Goal: Information Seeking & Learning: Find specific fact

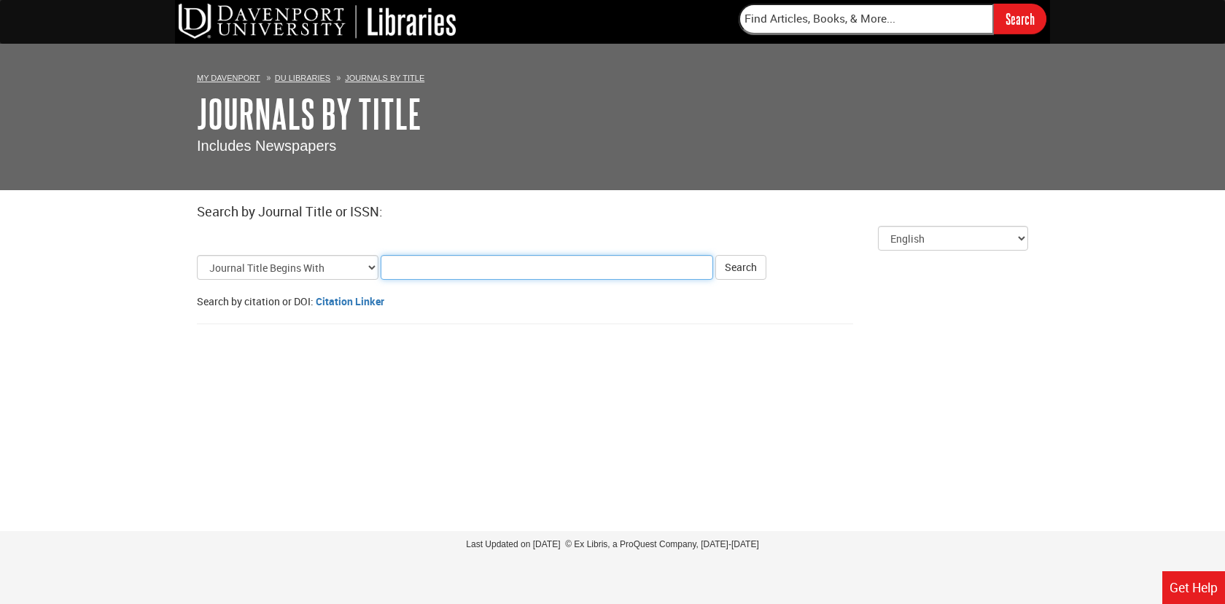
paste input "Research on Social Work Practice"
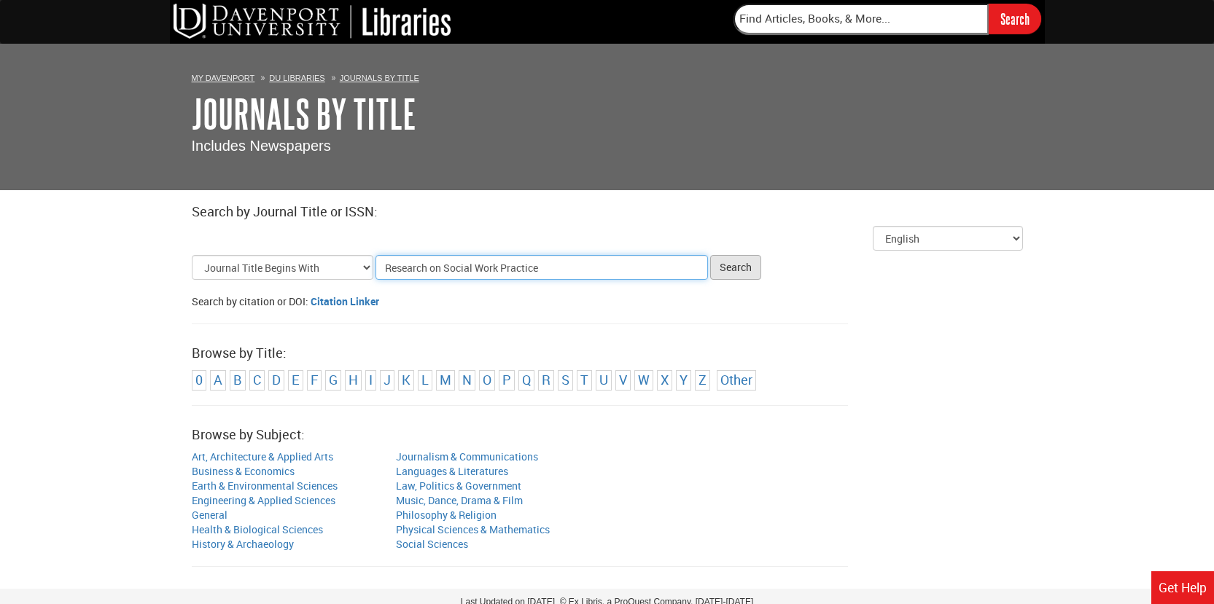
type input "Research on Social Work Practice"
click at [746, 271] on button "Search" at bounding box center [735, 267] width 51 height 25
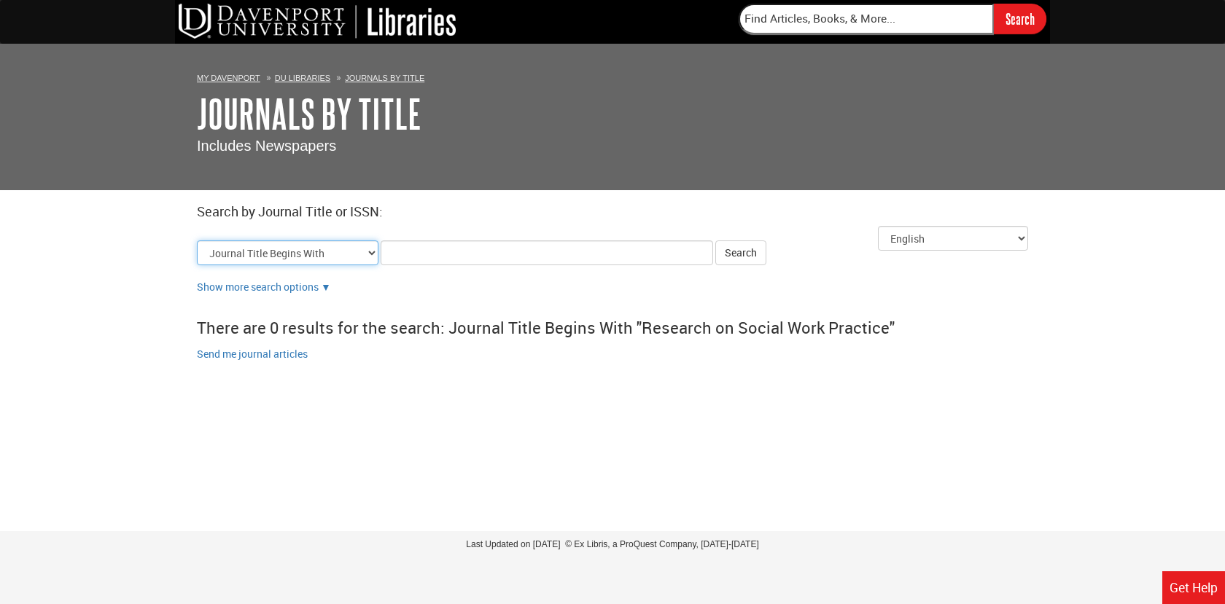
click at [308, 257] on select "Journal Title Begins With Journal Title Equals Journal Title Contains All Words…" at bounding box center [288, 253] width 182 height 25
select select "issn_equals"
click at [197, 241] on select "Journal Title Begins With Journal Title Equals Journal Title Contains All Words…" at bounding box center [288, 253] width 182 height 25
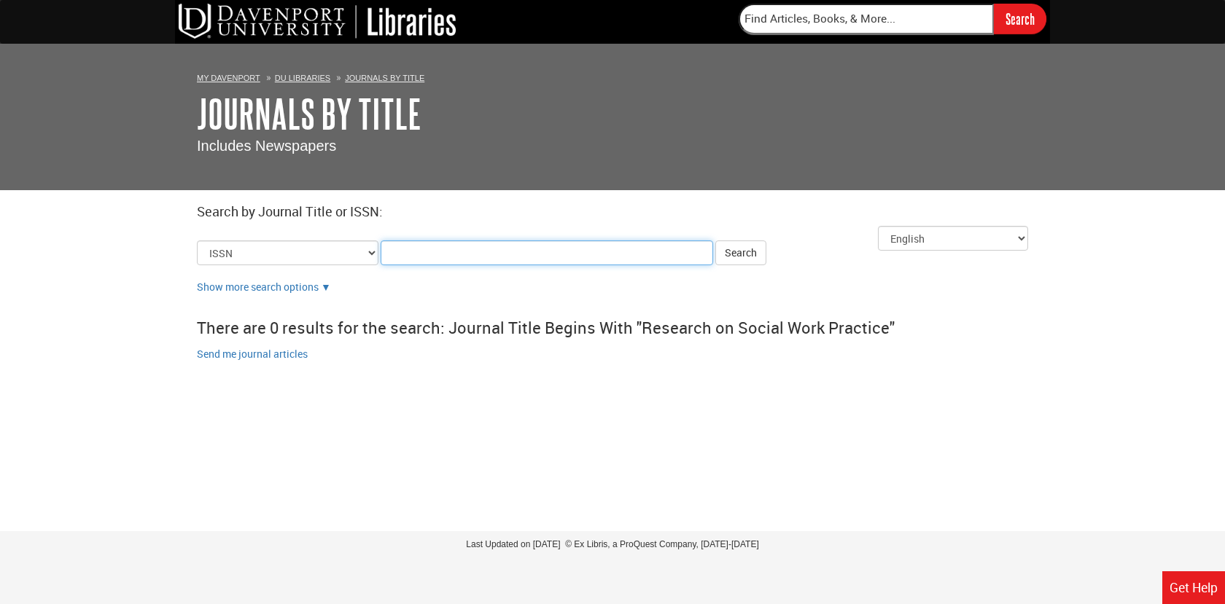
click at [402, 249] on input "Title Search Criteria" at bounding box center [547, 253] width 332 height 25
paste input "1049-7315"
type input "1049-7315"
click button "Search" at bounding box center [740, 253] width 51 height 25
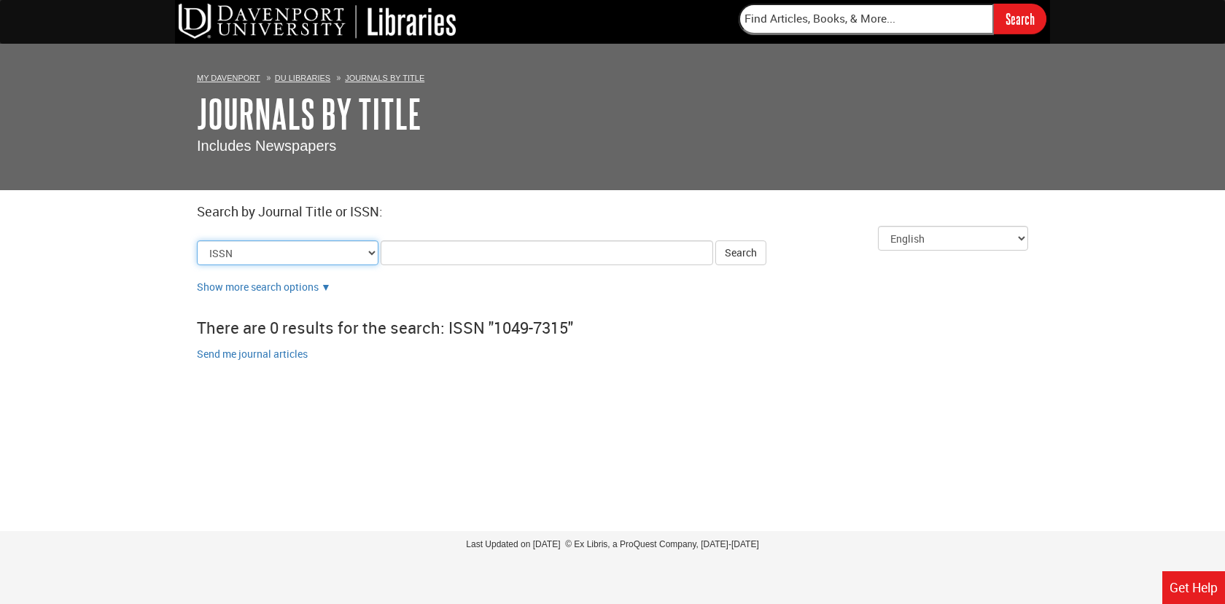
click at [375, 252] on select "Journal Title Begins With Journal Title Equals Journal Title Contains All Words…" at bounding box center [288, 253] width 182 height 25
select select "alternate_title_begins"
click at [197, 241] on select "Journal Title Begins With Journal Title Equals Journal Title Contains All Words…" at bounding box center [288, 253] width 182 height 25
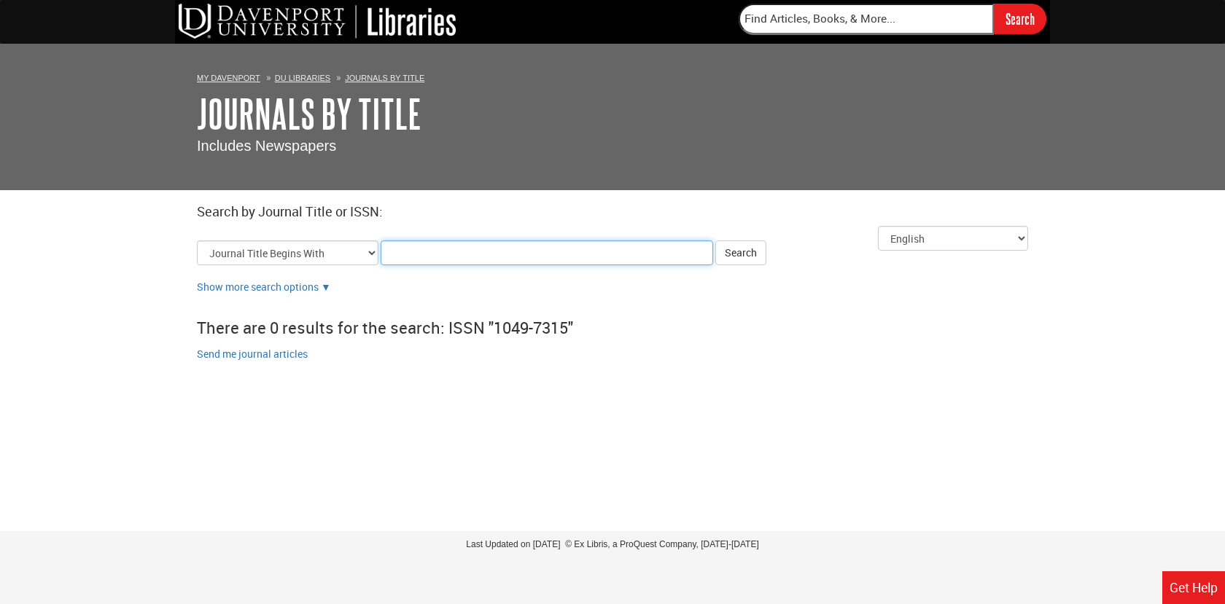
click at [531, 252] on input "Title Search Criteria" at bounding box center [547, 253] width 332 height 25
paste input "Thai Journal of Nursing Research"
type input "Thai Journal of Nursing Research"
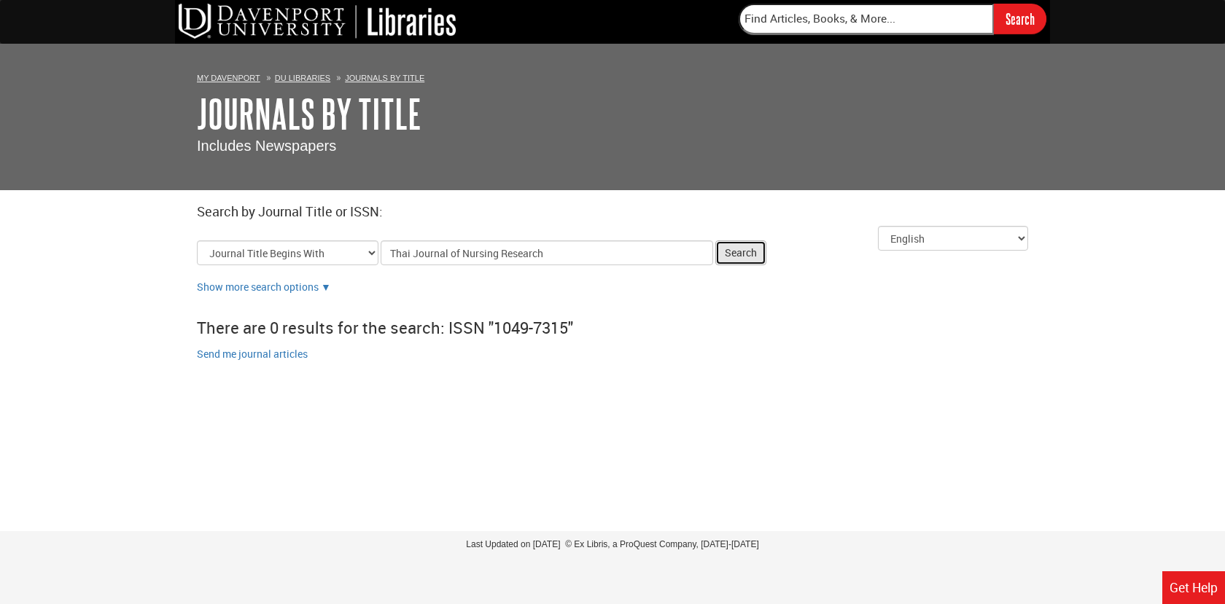
click at [756, 249] on button "Search" at bounding box center [740, 253] width 51 height 25
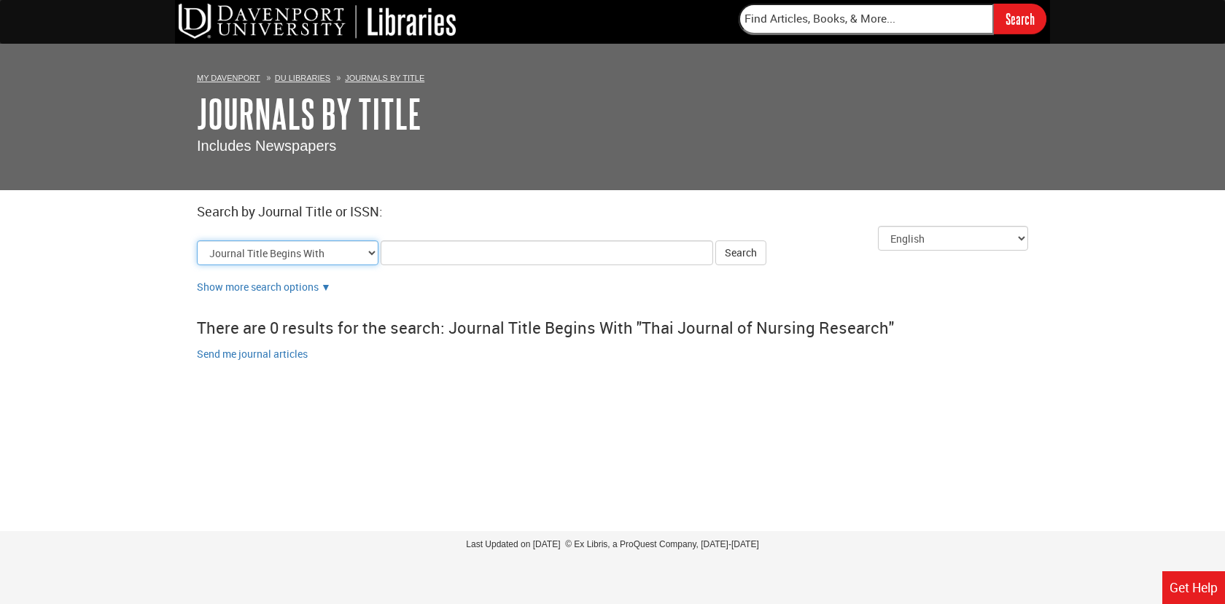
click at [330, 262] on select "Journal Title Begins With Journal Title Equals Journal Title Contains All Words…" at bounding box center [288, 253] width 182 height 25
select select "issn_equals"
click at [197, 241] on select "Journal Title Begins With Journal Title Equals Journal Title Contains All Words…" at bounding box center [288, 253] width 182 height 25
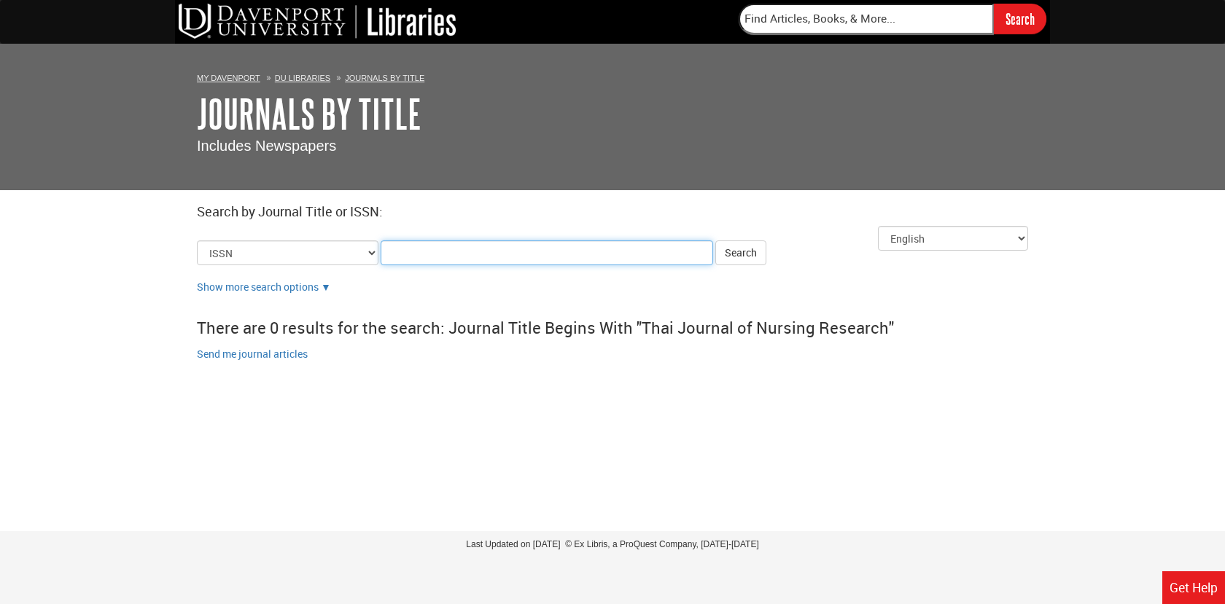
click at [402, 260] on input "Title Search Criteria" at bounding box center [547, 253] width 332 height 25
paste input "0859-7685"
type input "0859-7685"
click button "Search" at bounding box center [740, 253] width 51 height 25
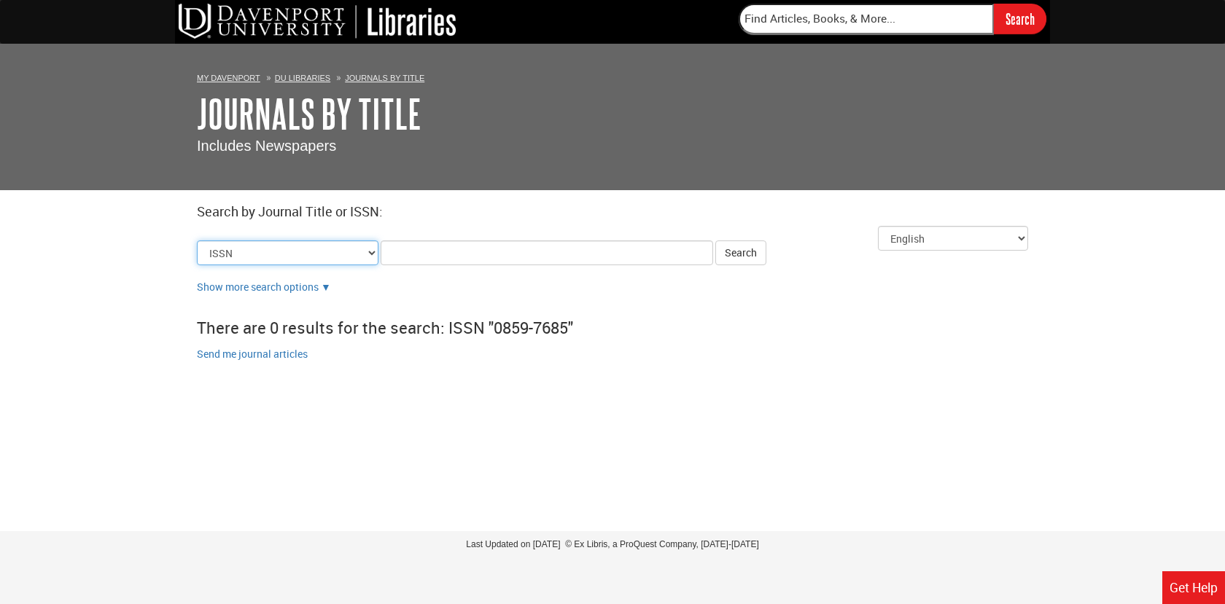
click at [372, 254] on select "Journal Title Begins With Journal Title Equals Journal Title Contains All Words…" at bounding box center [288, 253] width 182 height 25
select select "alternate_title_begins"
click at [197, 241] on select "Journal Title Begins With Journal Title Equals Journal Title Contains All Words…" at bounding box center [288, 253] width 182 height 25
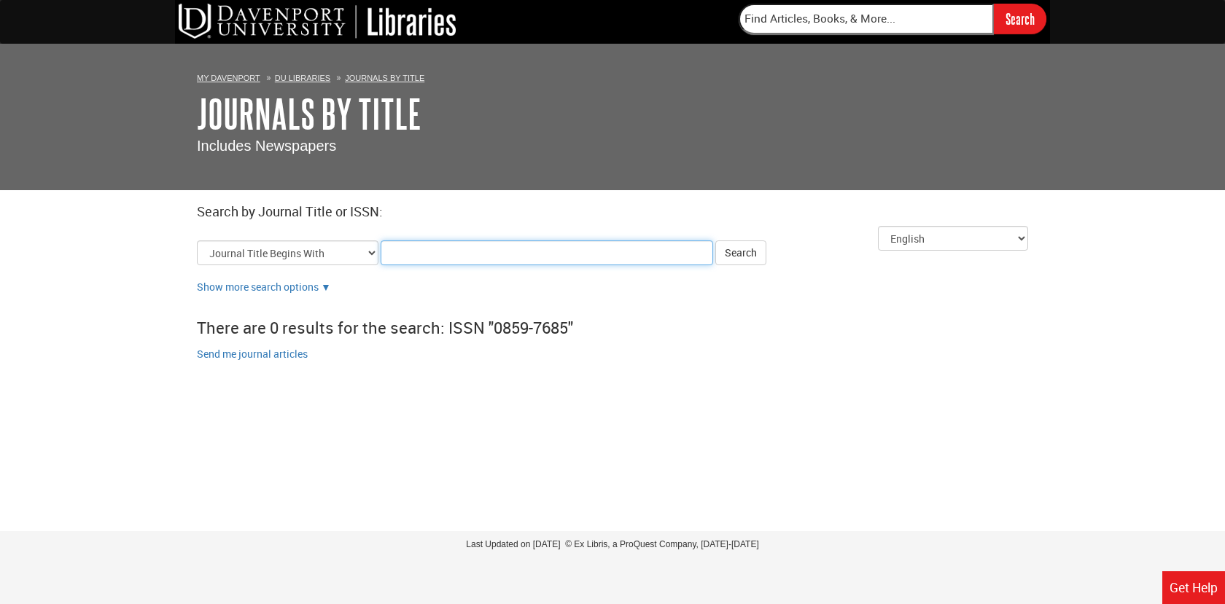
click at [422, 254] on input "Title Search Criteria" at bounding box center [547, 253] width 332 height 25
paste input "American Journal of Preventive Medicine"
type input "American Journal of Preventive Medicine"
click button "Search" at bounding box center [740, 253] width 51 height 25
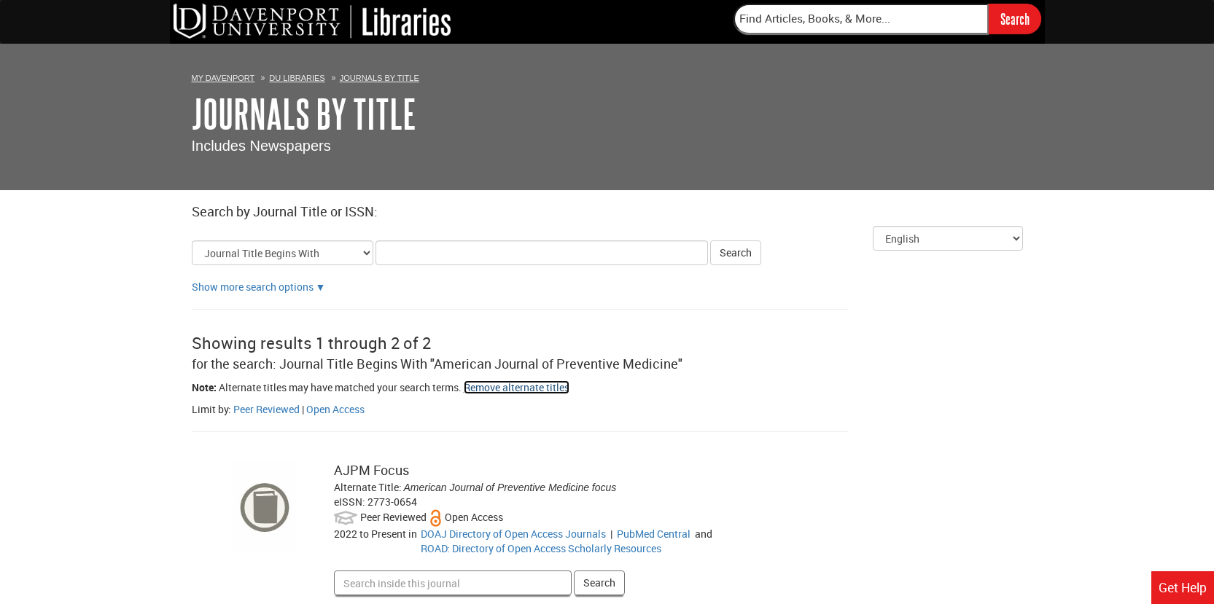
click at [540, 384] on link "Remove alternate titles" at bounding box center [517, 388] width 106 height 14
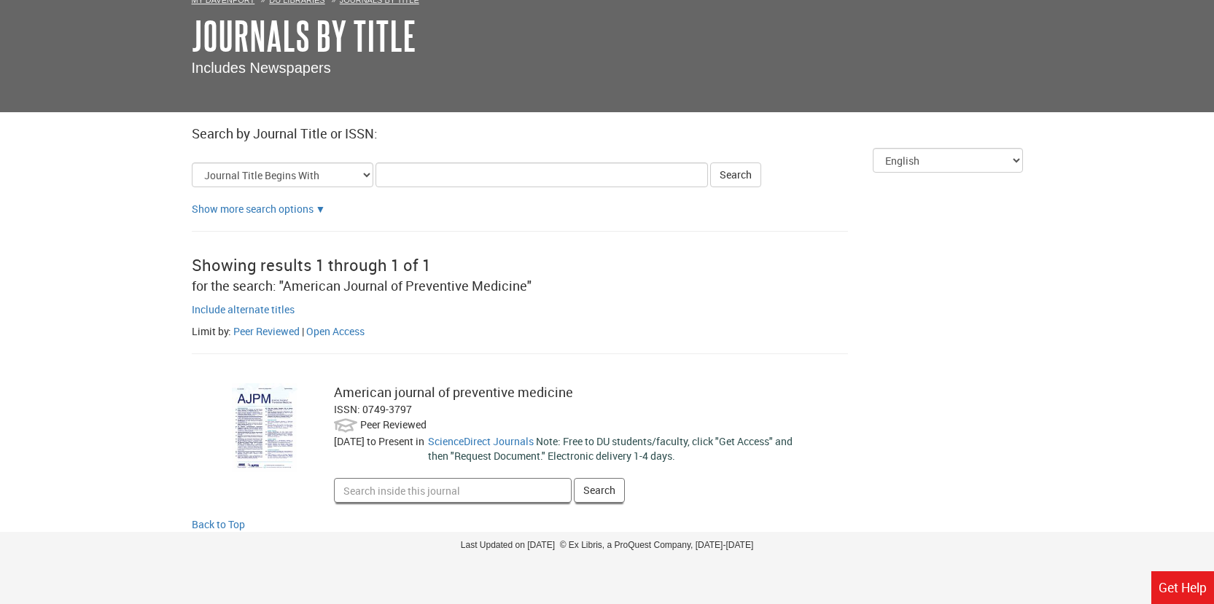
scroll to position [79, 0]
click at [389, 174] on input "Title Search Criteria" at bounding box center [541, 174] width 332 height 25
type input "j"
type input "Journal of Professional Nursing"
click at [749, 175] on button "Search" at bounding box center [735, 174] width 51 height 25
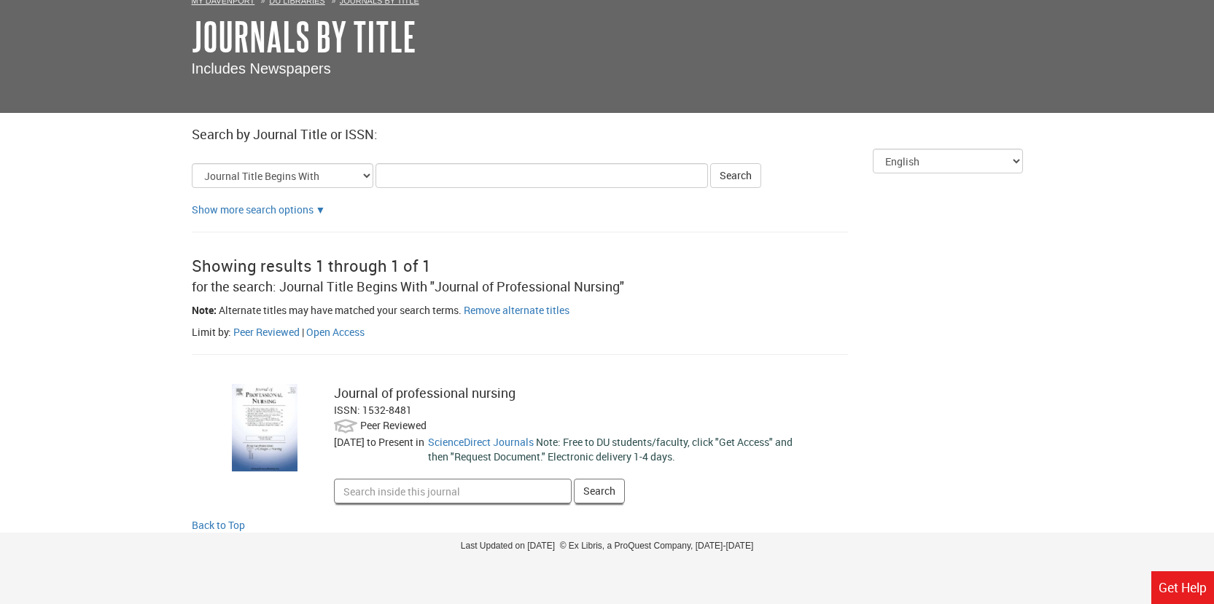
scroll to position [79, 0]
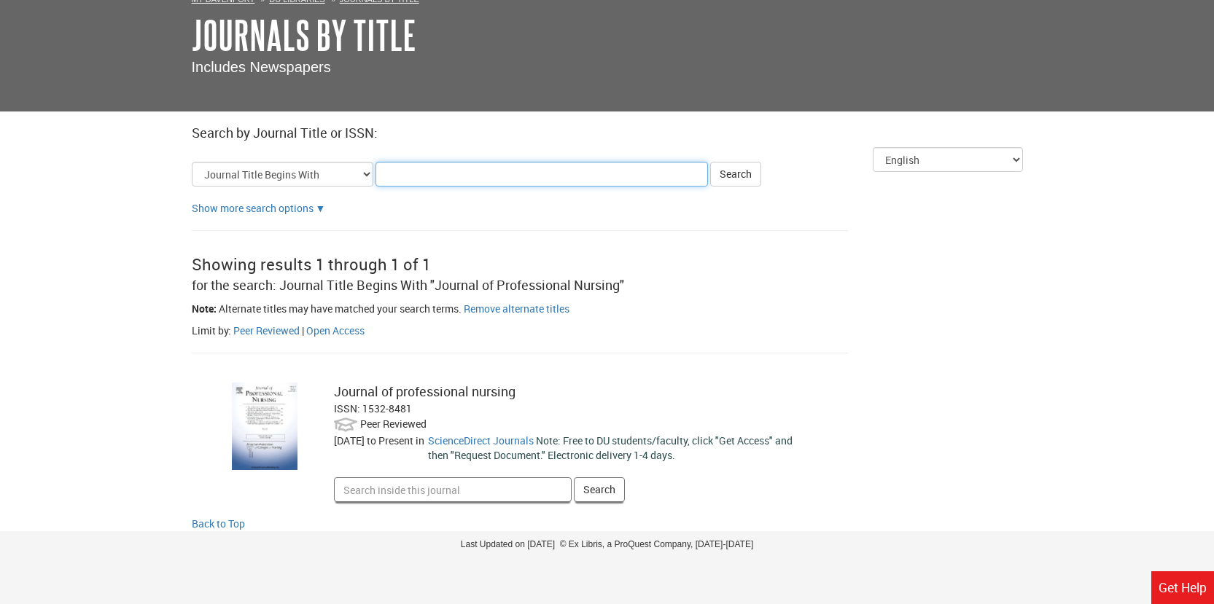
click at [399, 174] on input "Title Search Criteria" at bounding box center [541, 174] width 332 height 25
paste input "Scientific Review of Alternative Medicine"
type input "Scientific Review of Alternative Medicine"
click button "Search" at bounding box center [735, 174] width 51 height 25
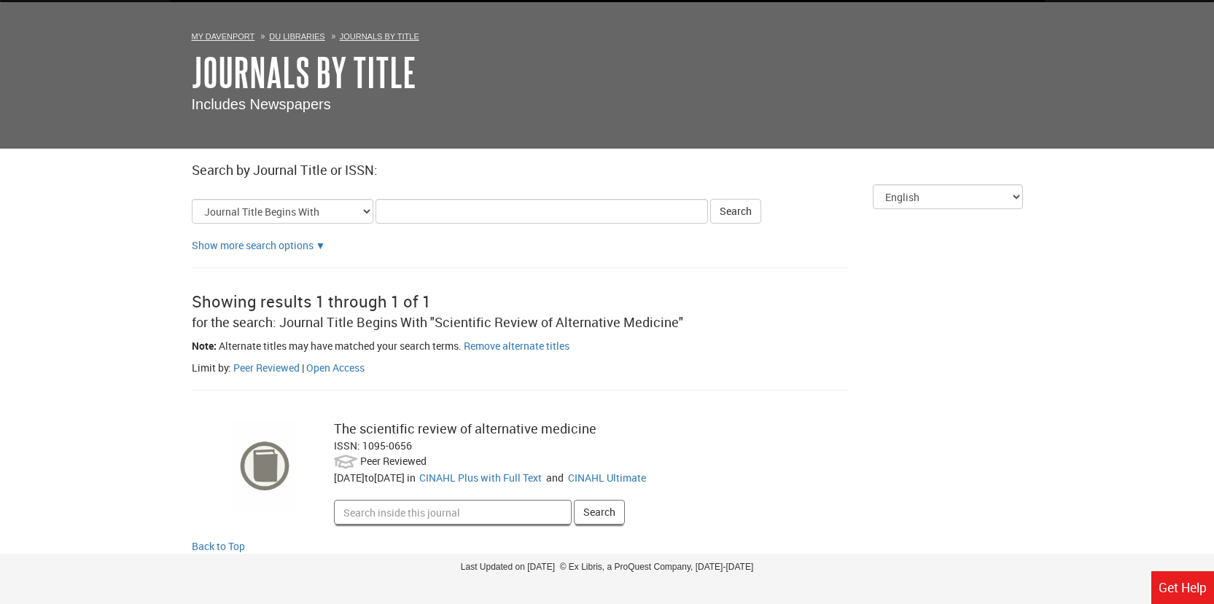
scroll to position [64, 0]
